Goal: Task Accomplishment & Management: Manage account settings

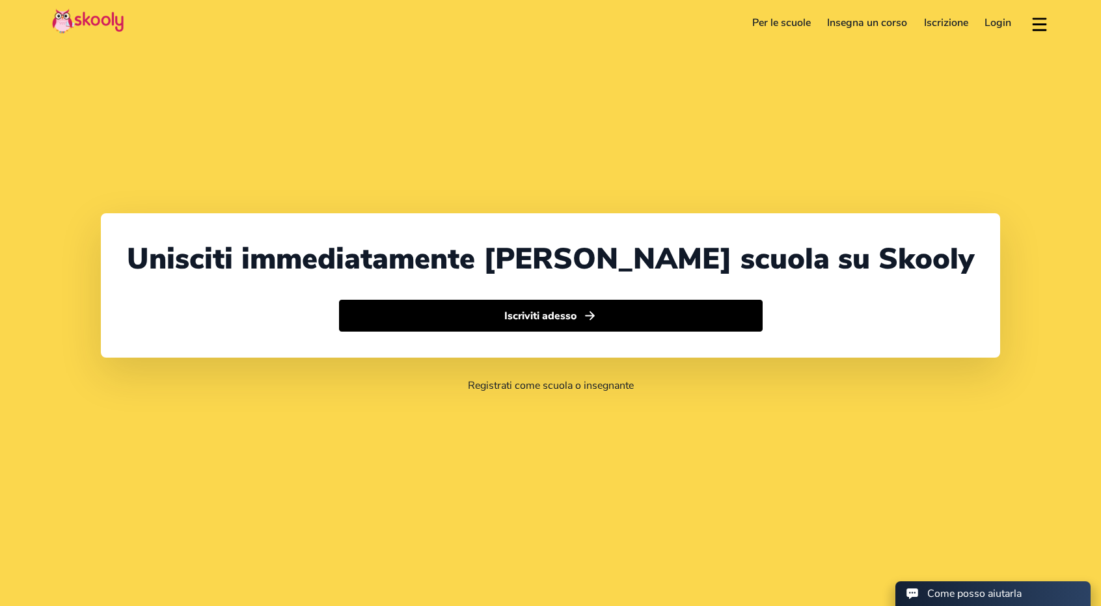
select select "39"
select select "[GEOGRAPHIC_DATA]"
select select "Europe/[GEOGRAPHIC_DATA]"
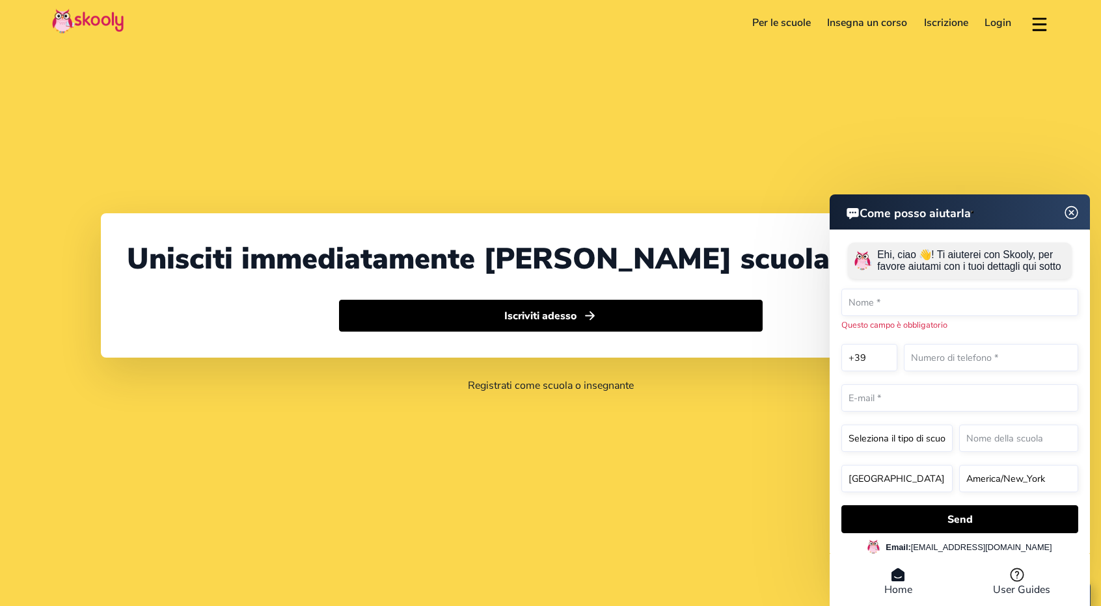
click at [1069, 221] on img at bounding box center [1071, 212] width 25 height 16
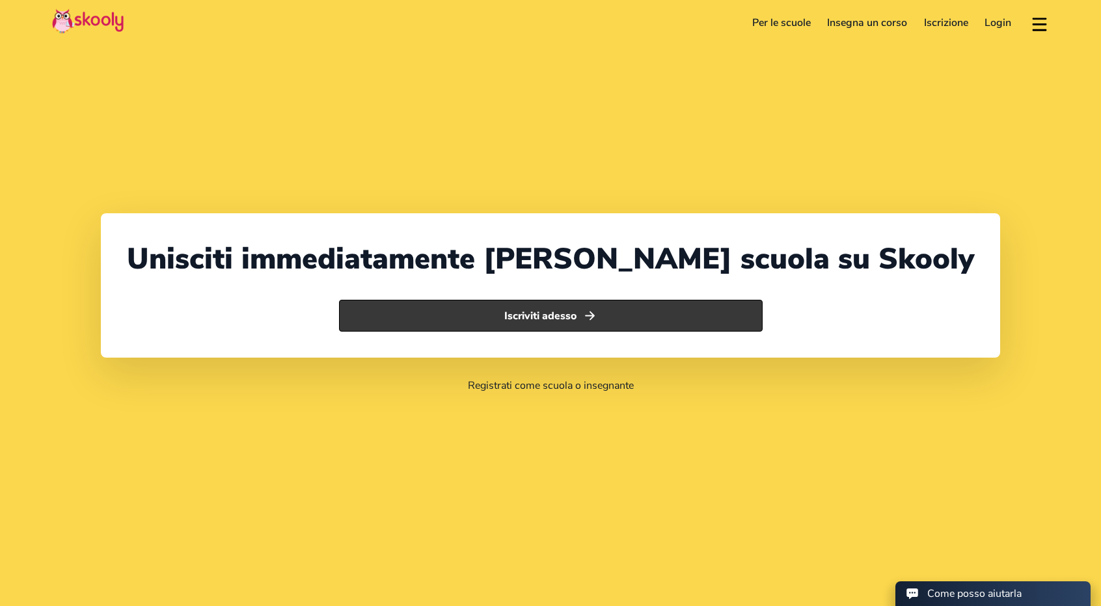
click at [584, 321] on icon "Arrow Forward" at bounding box center [590, 316] width 14 height 14
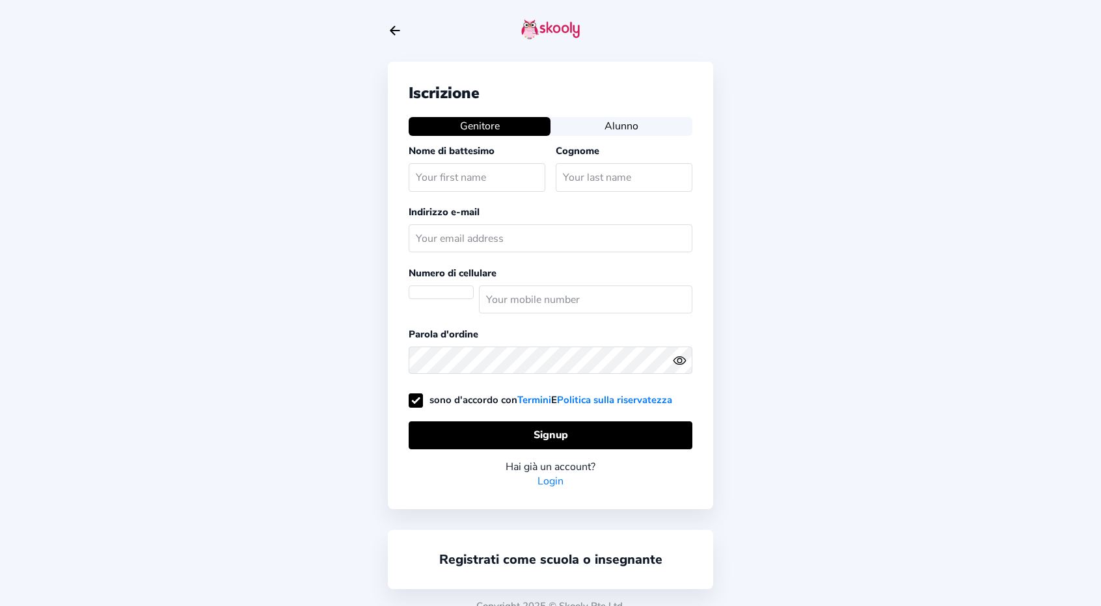
scroll to position [10, 0]
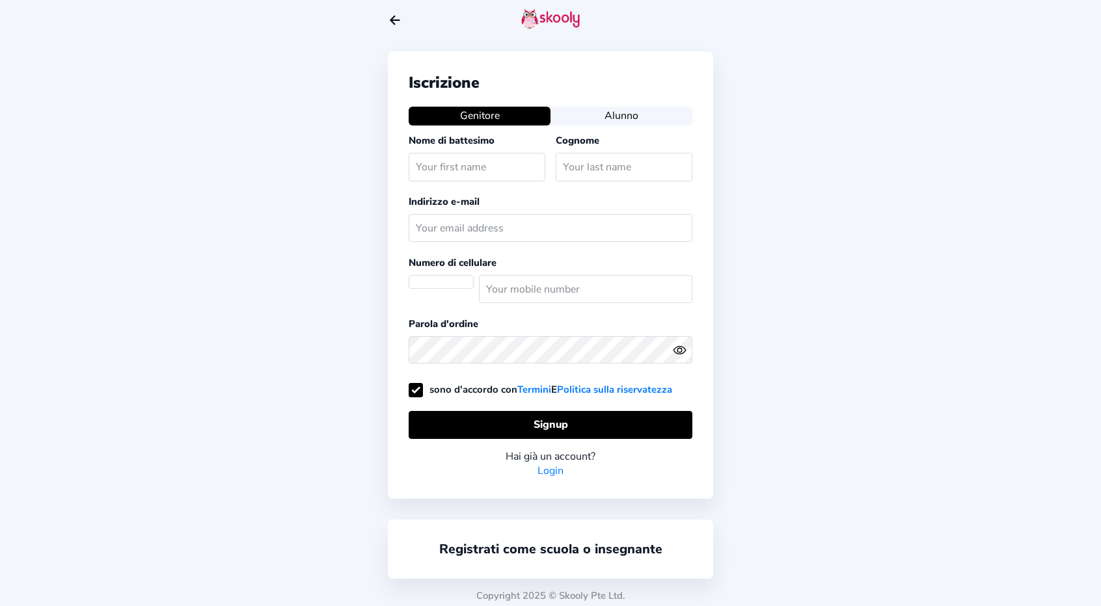
select select "IT"
type input "Insegnante1"
click at [548, 465] on div "Hai già un account? Login" at bounding box center [550, 458] width 284 height 39
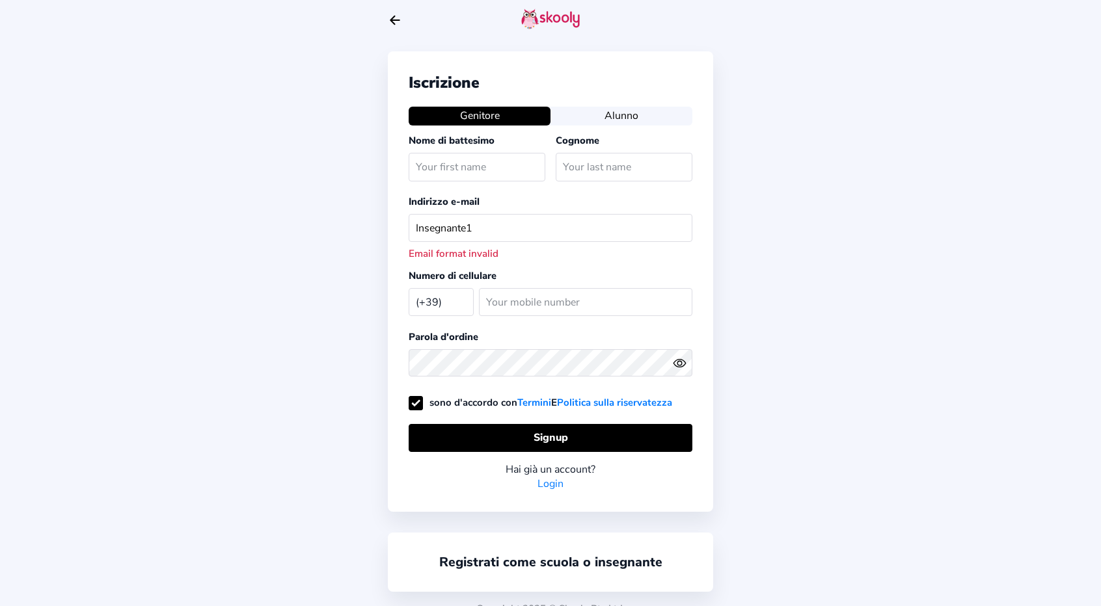
click at [548, 477] on link "Login" at bounding box center [550, 484] width 26 height 14
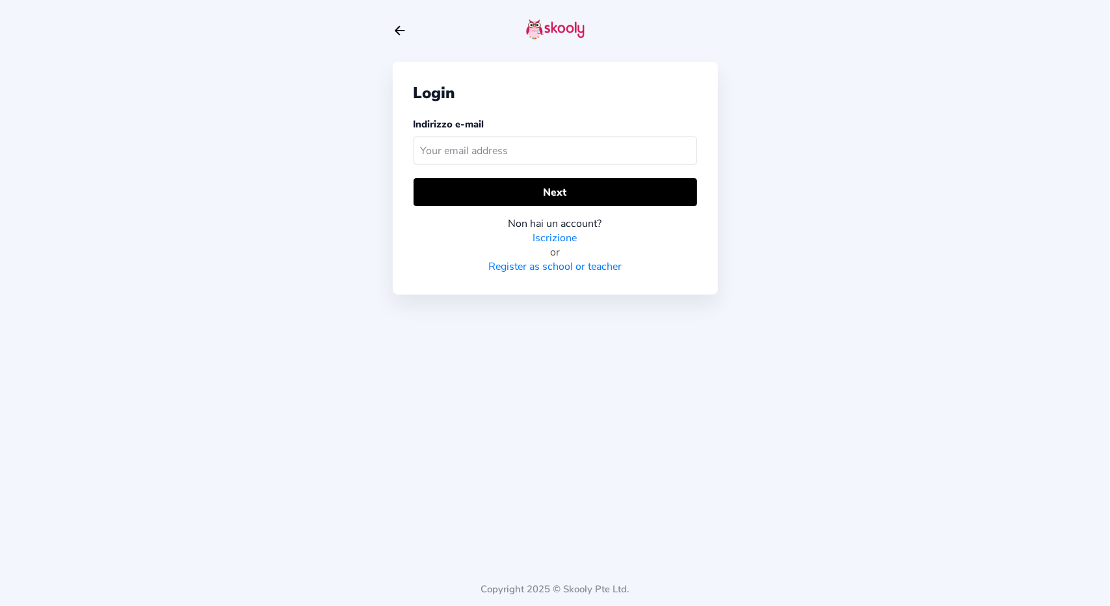
type input "I"
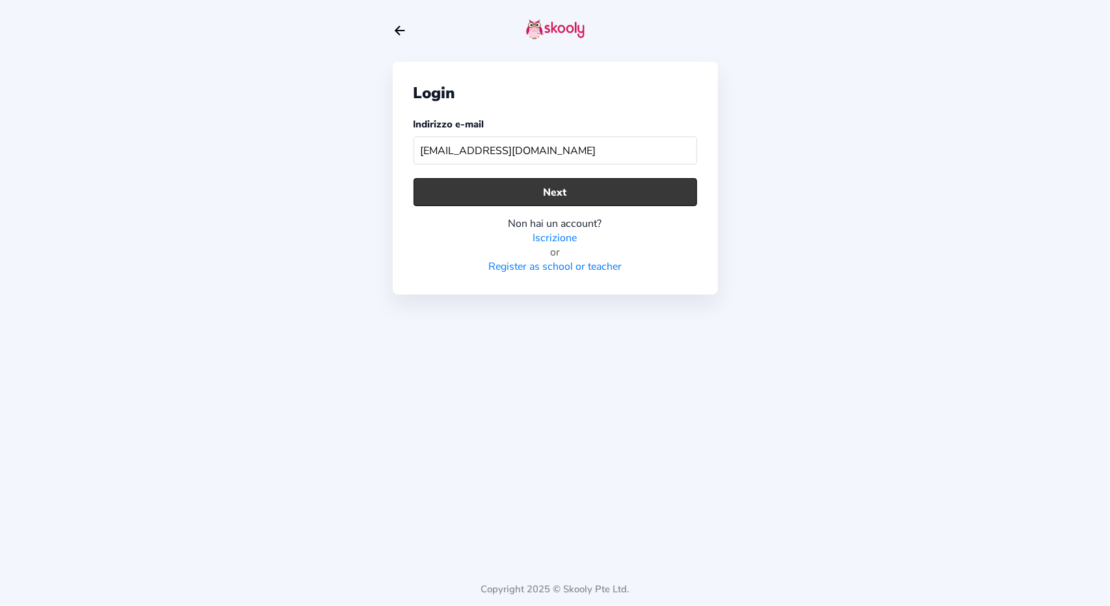
type input "[EMAIL_ADDRESS][DOMAIN_NAME]"
click at [474, 184] on button "Next" at bounding box center [556, 192] width 284 height 28
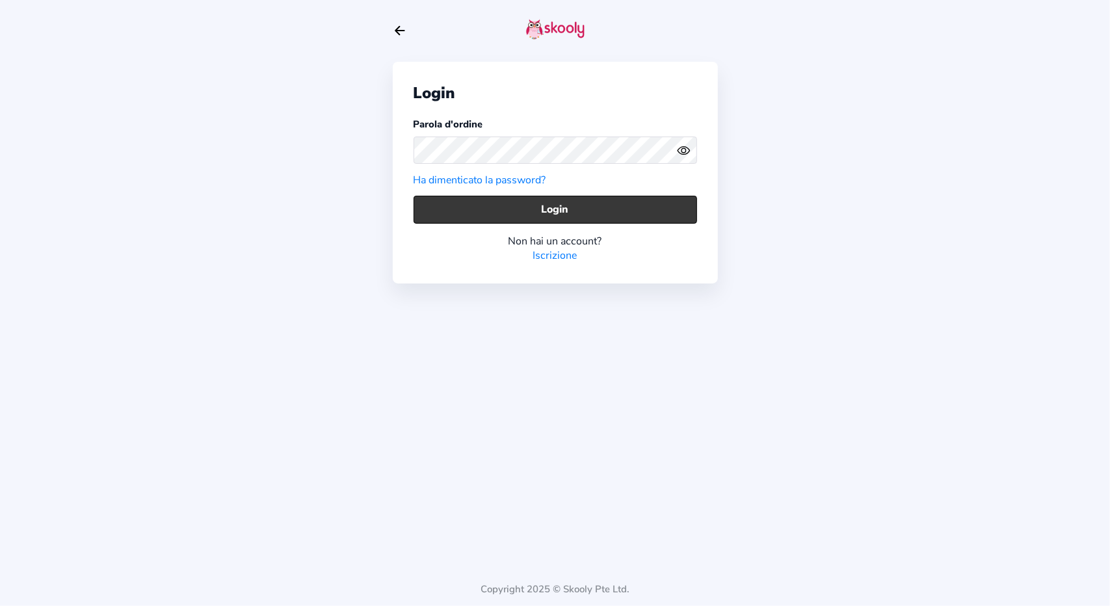
click at [549, 202] on button "Login" at bounding box center [556, 210] width 284 height 28
